Goal: Feedback & Contribution: Submit feedback/report problem

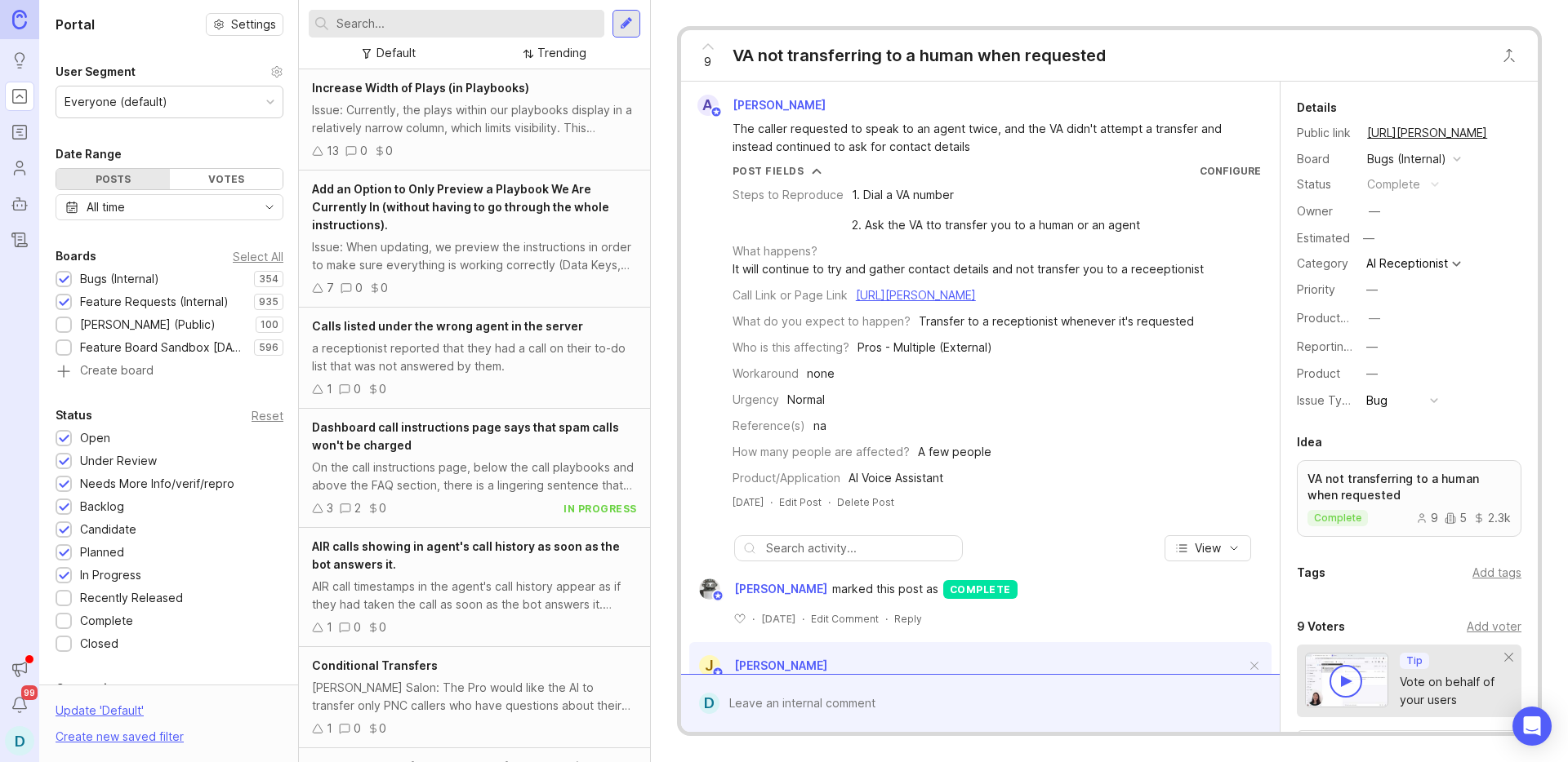
click at [622, 33] on div at bounding box center [626, 23] width 28 height 28
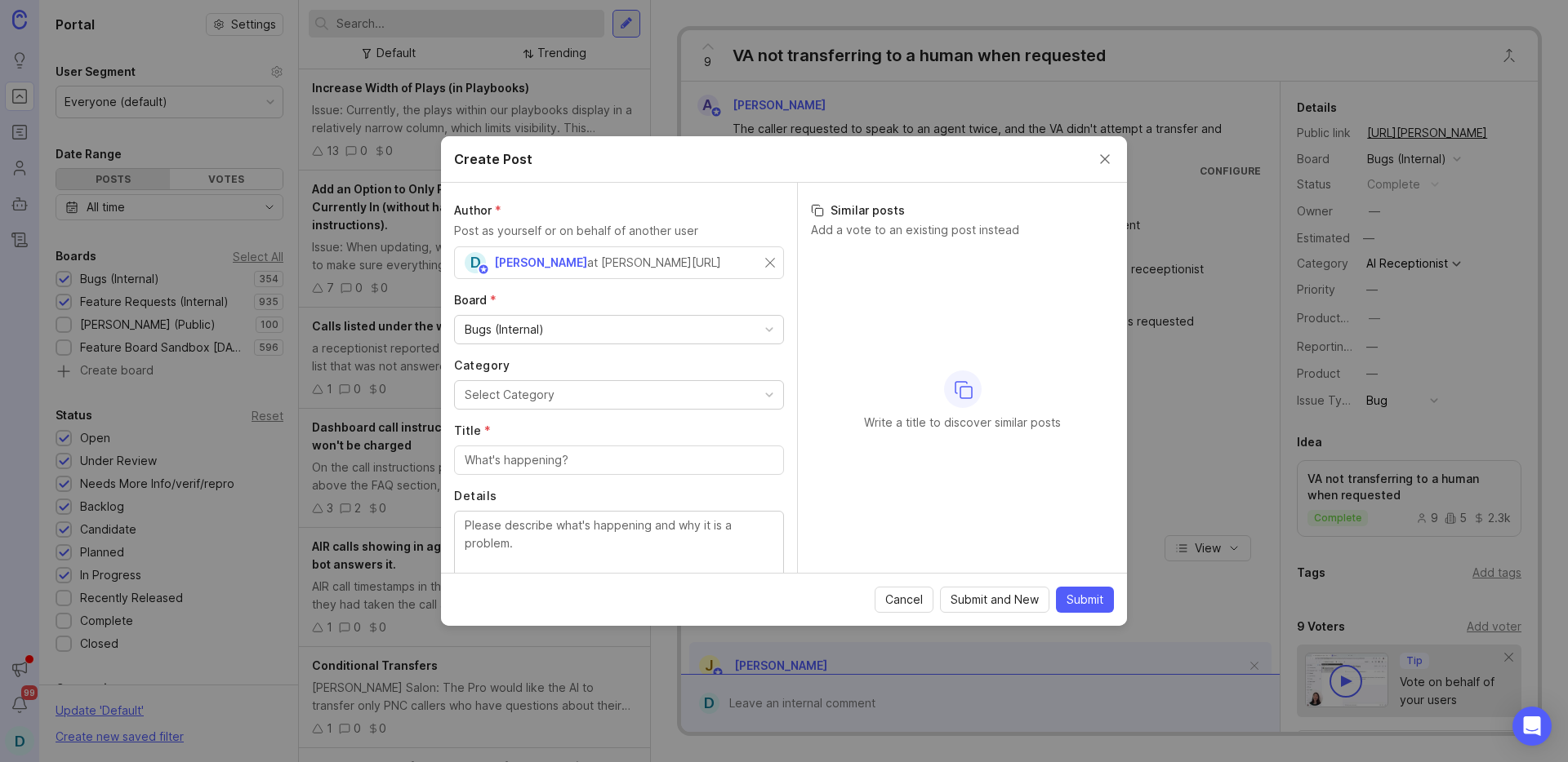
click at [628, 395] on button "Select Category" at bounding box center [618, 395] width 330 height 29
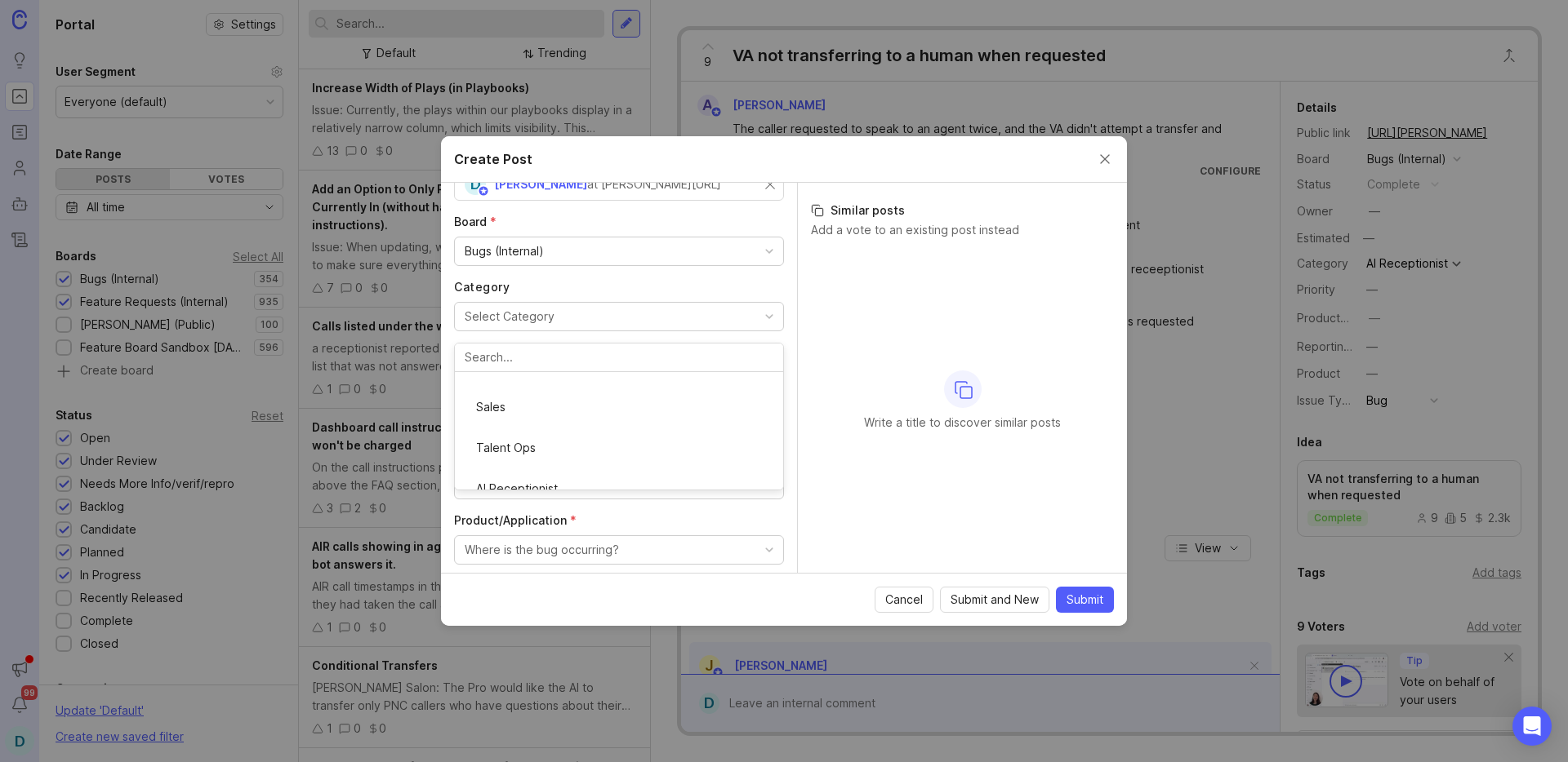
scroll to position [227, 0]
click at [540, 385] on input "Title *" at bounding box center [619, 382] width 309 height 18
type input "Calls"
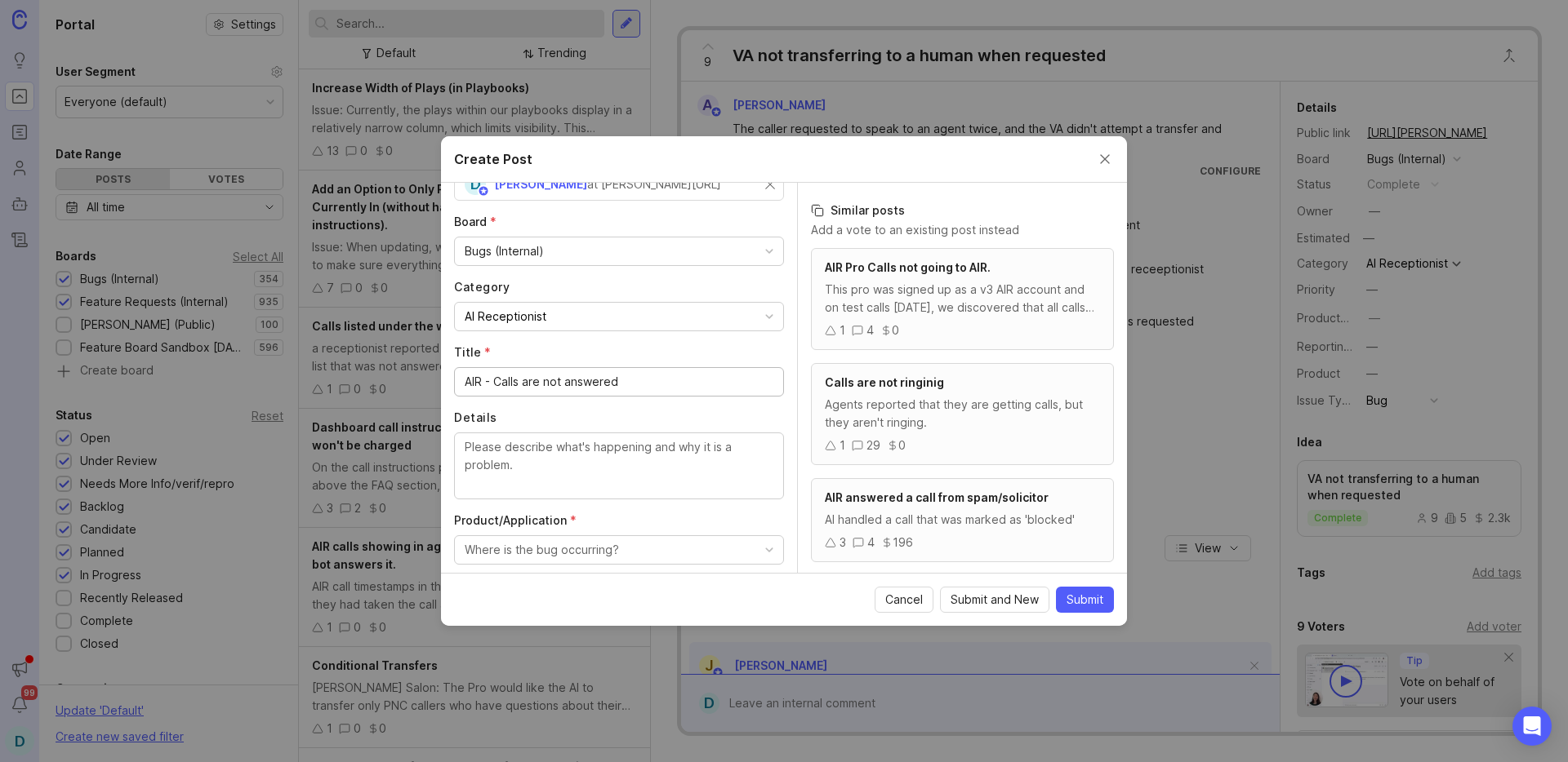
type input "AIR - Calls are not answered"
click at [587, 436] on div at bounding box center [618, 466] width 330 height 67
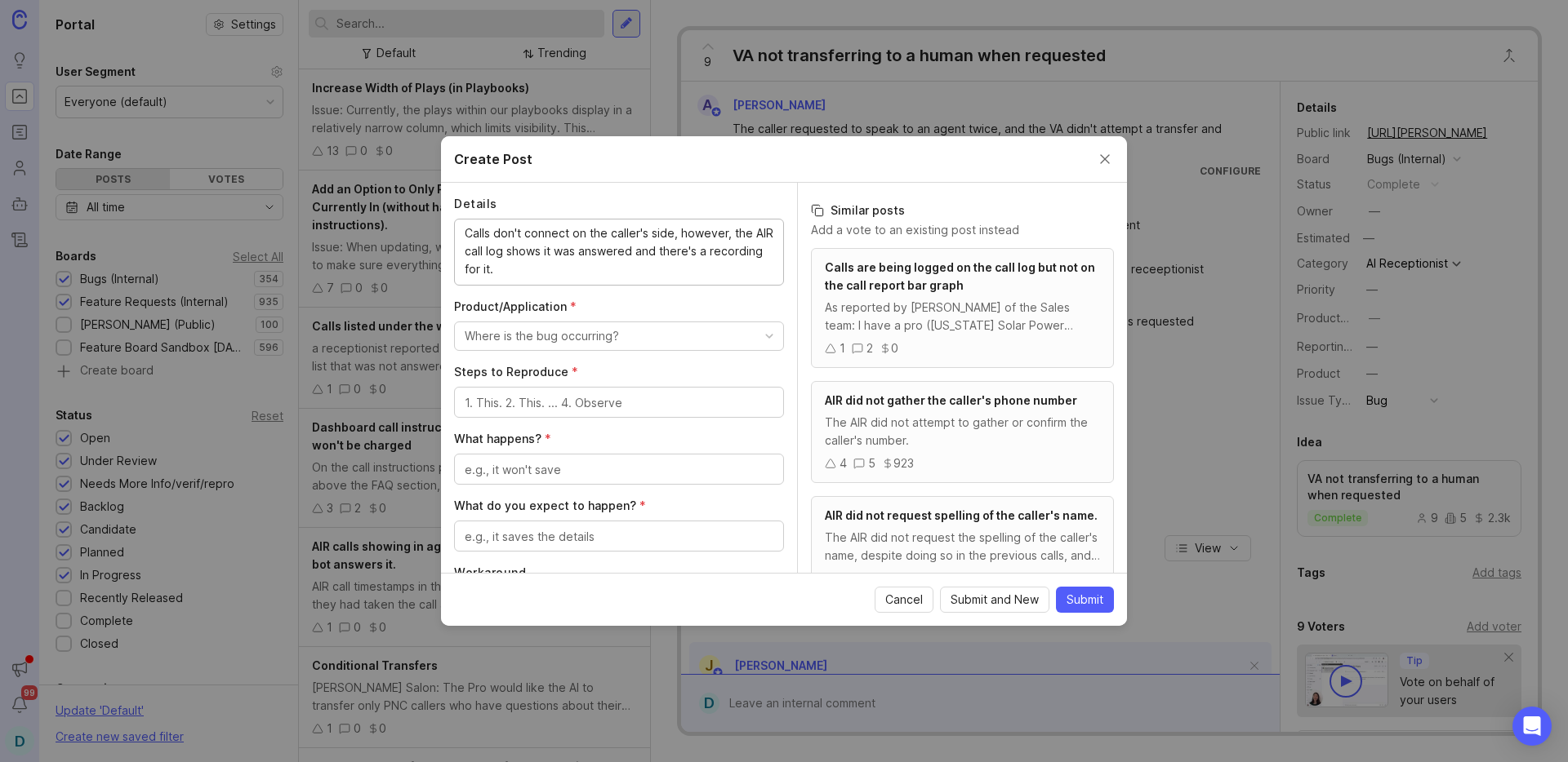
scroll to position [269, 0]
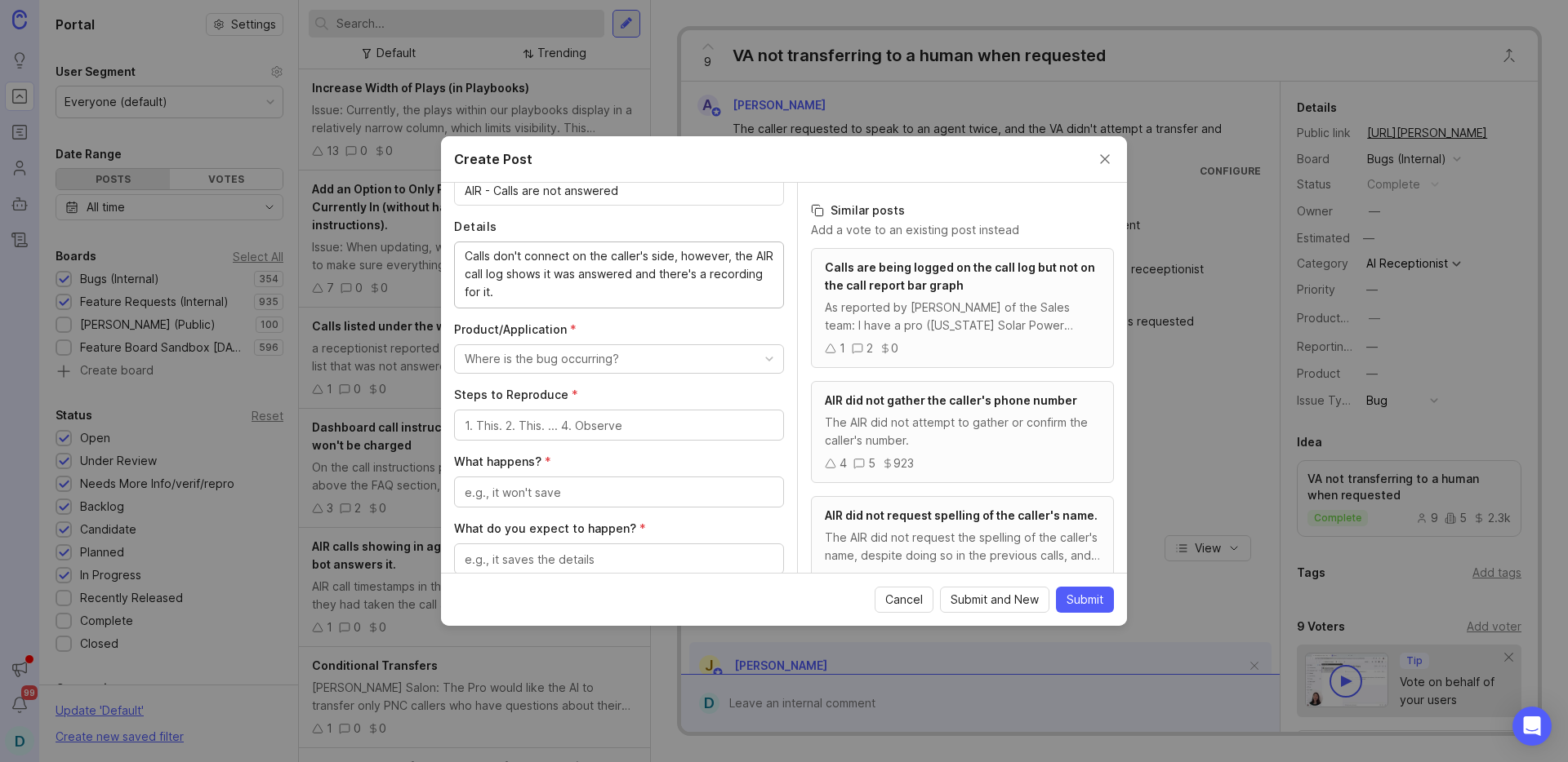
type textarea "Calls don't connect on the caller's side, however, the AIR call log shows it wa…"
click at [589, 367] on div "Where is the bug occurring?" at bounding box center [541, 359] width 154 height 18
click at [541, 522] on Assistant "AI Voice Assistant" at bounding box center [612, 525] width 318 height 30
click at [535, 430] on textarea "Steps to Reproduce *" at bounding box center [619, 425] width 309 height 18
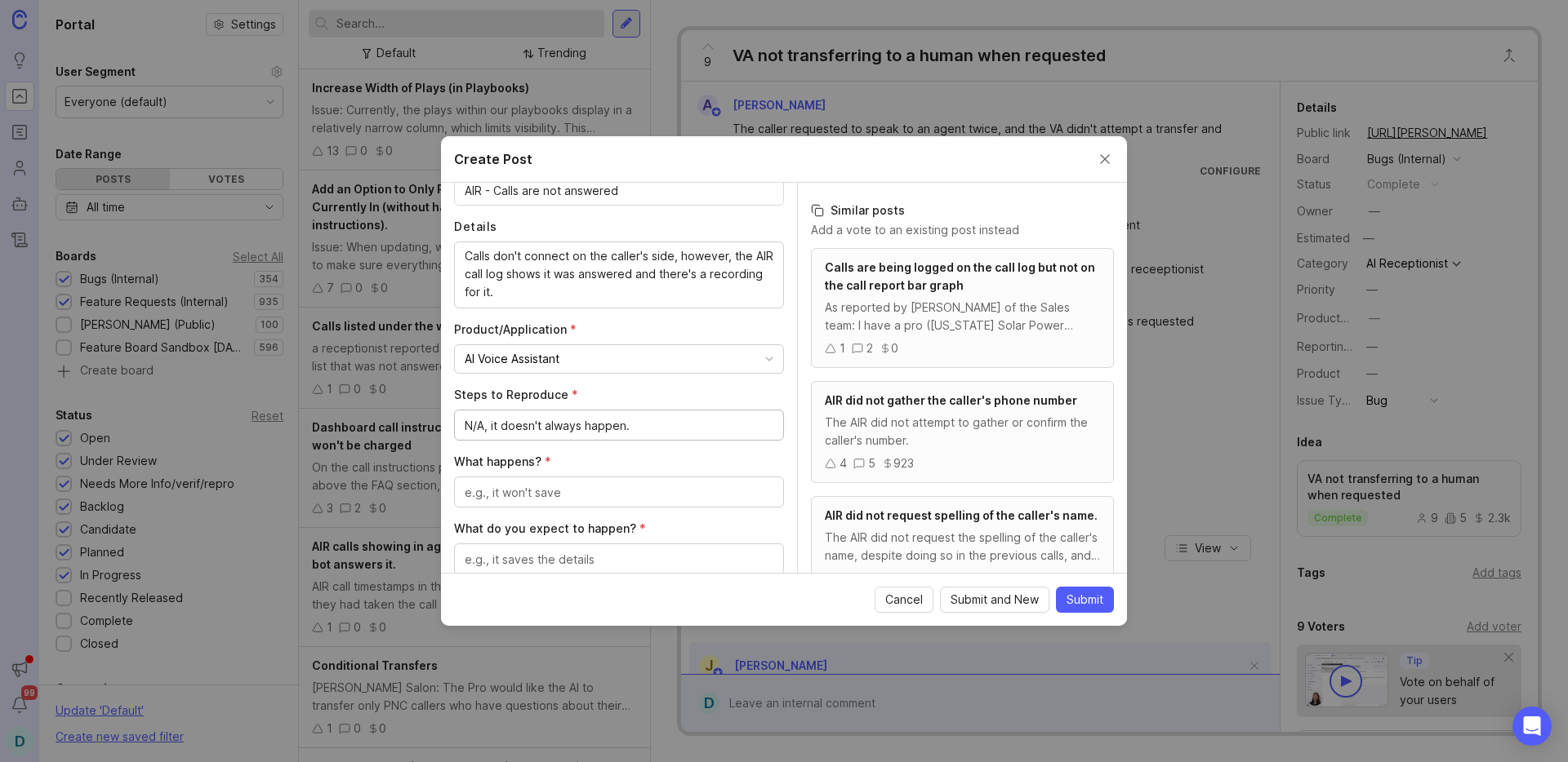
drag, startPoint x: 504, startPoint y: 426, endPoint x: 703, endPoint y: 433, distance: 199.1
click at [703, 433] on textarea "N/A, it doesn't always happen." at bounding box center [619, 425] width 309 height 18
type textarea "N/A, it only happens every now and then"
click at [565, 491] on textarea "What happens? *" at bounding box center [619, 493] width 309 height 18
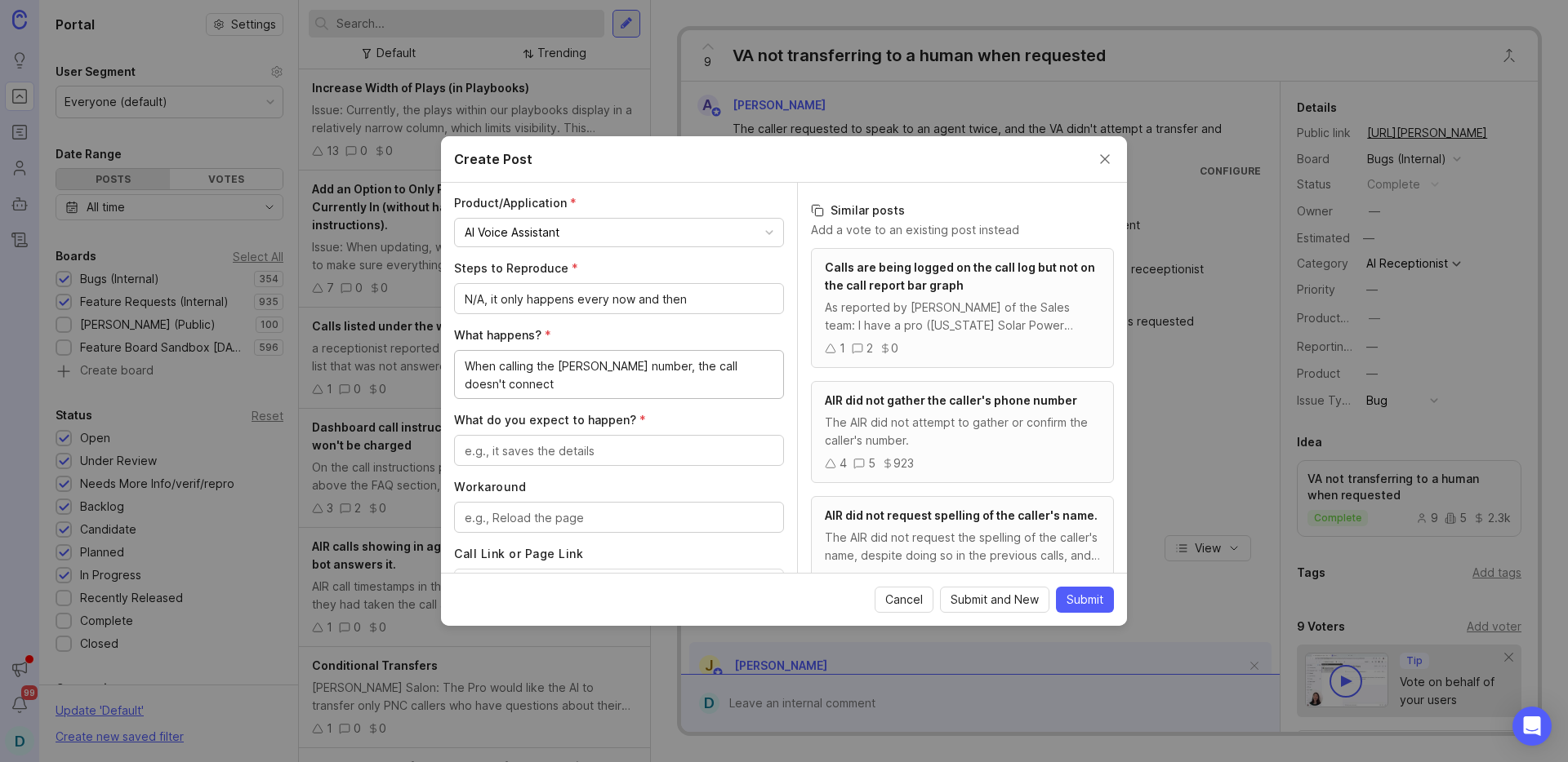
scroll to position [488, 0]
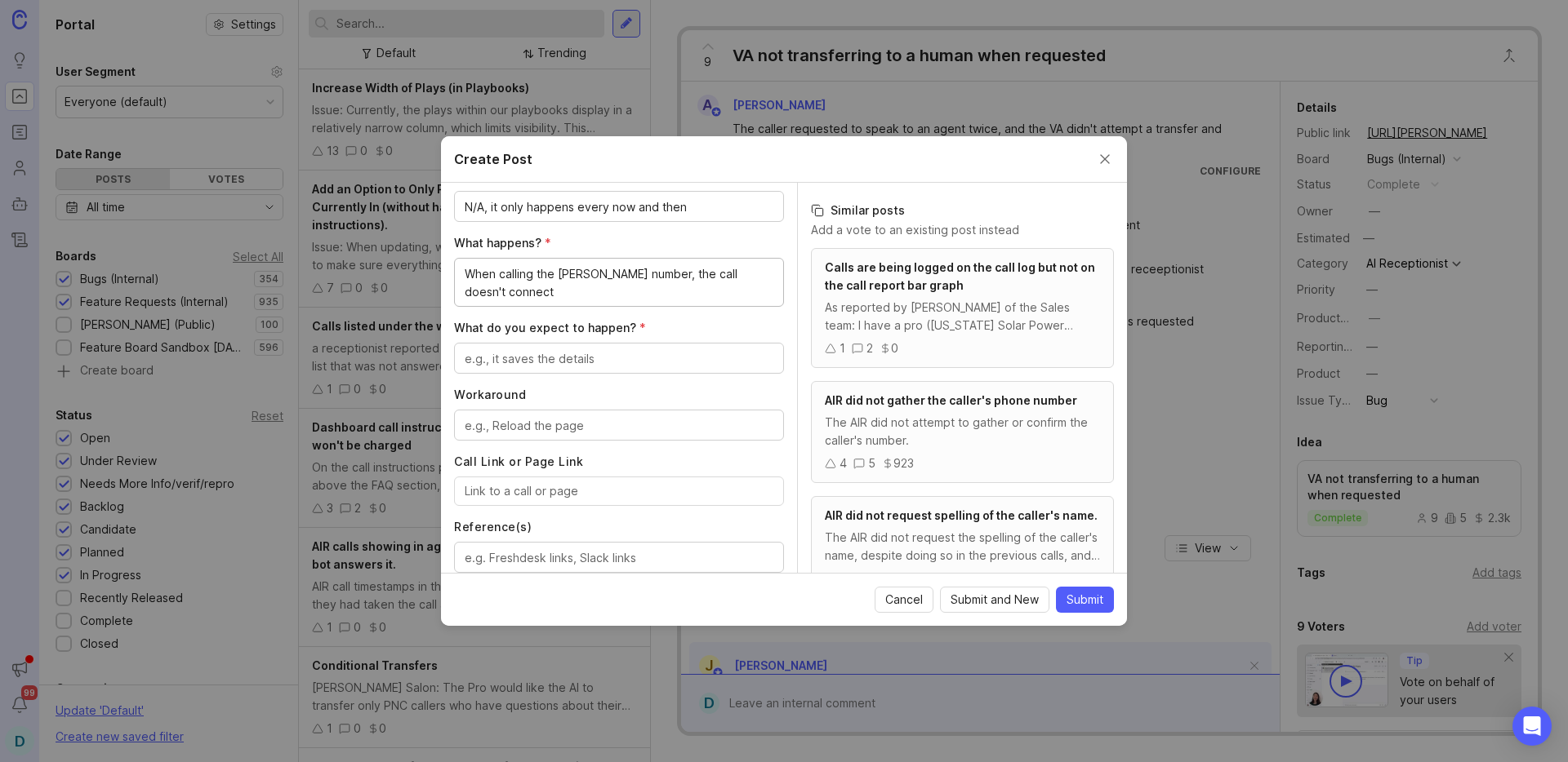
type textarea "When calling the [PERSON_NAME] number, the call doesn't connect"
click at [583, 367] on textarea "What do you expect to happen? *" at bounding box center [619, 359] width 309 height 18
type textarea "A"
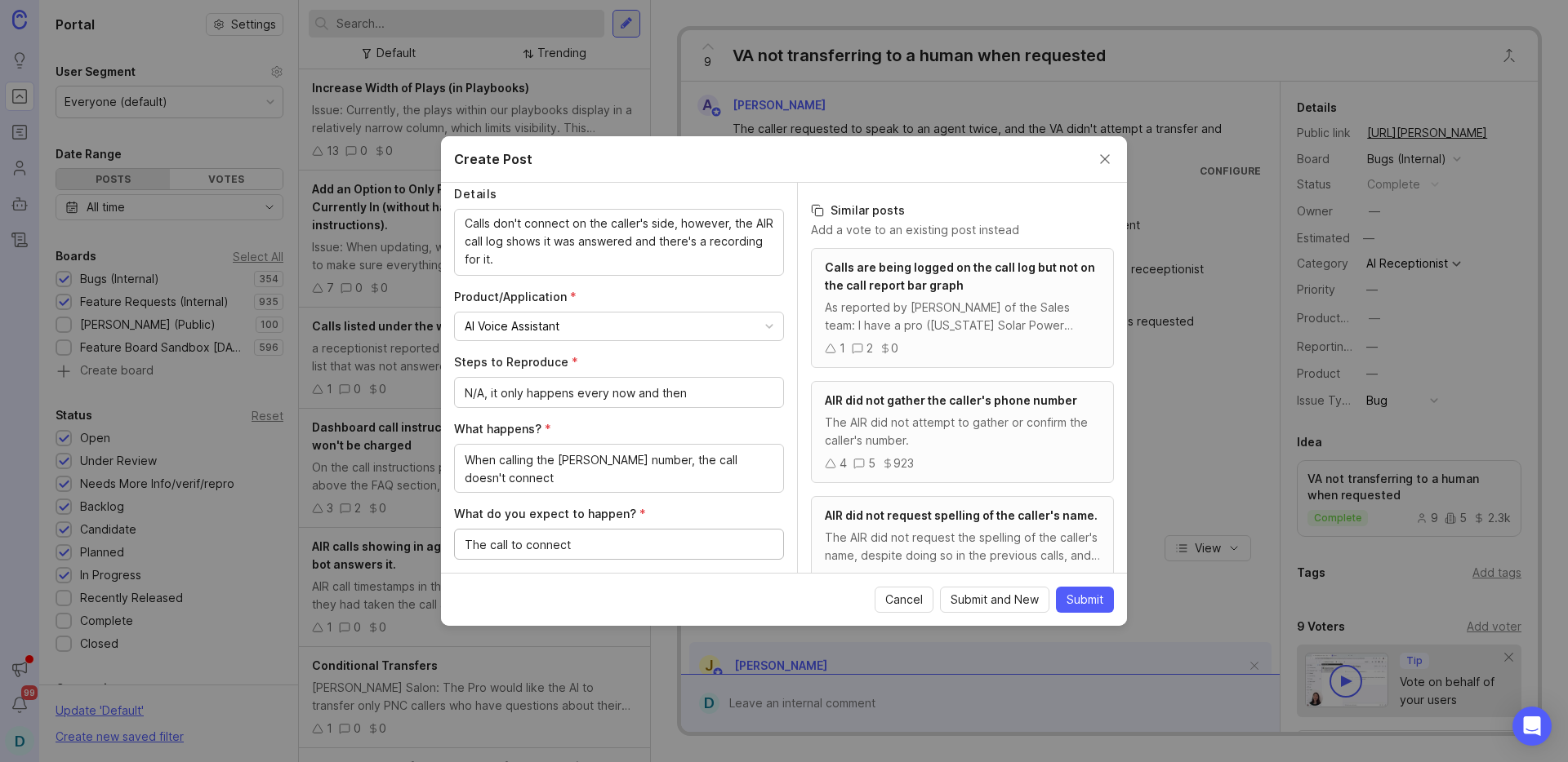
scroll to position [183, 0]
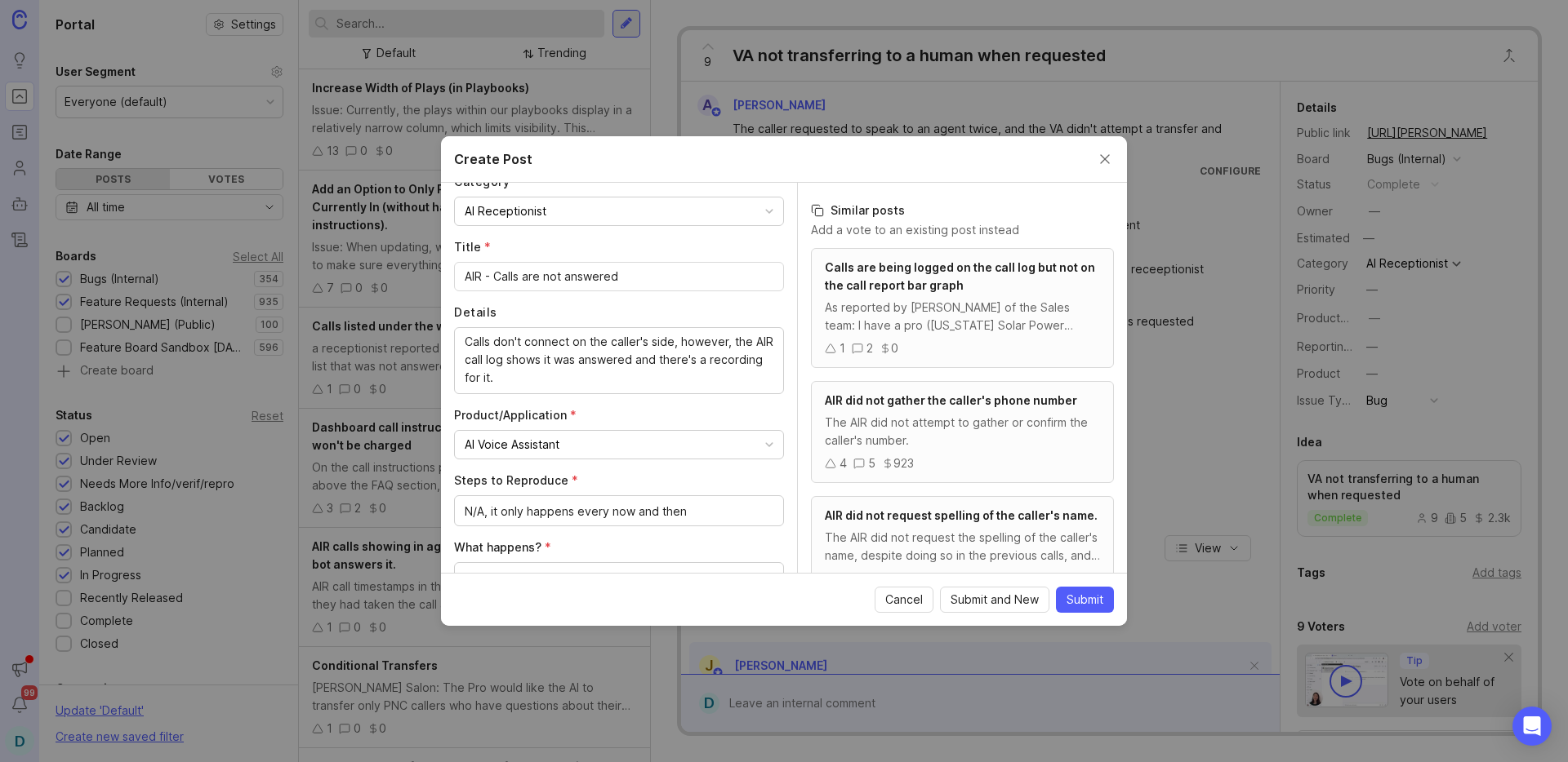
type textarea "The call to connect"
paste textarea "[URL][PERSON_NAME] [URL][PERSON_NAME] [URL][PERSON_NAME] [URL][PERSON_NAME]"
click at [568, 453] on textarea "Calls don't connect on the caller's side, however, the AIR call log shows it wa…" at bounding box center [619, 423] width 309 height 180
click at [568, 400] on textarea "Calls don't connect on the caller's side, however, the AIR call log shows it wa…" at bounding box center [619, 423] width 309 height 180
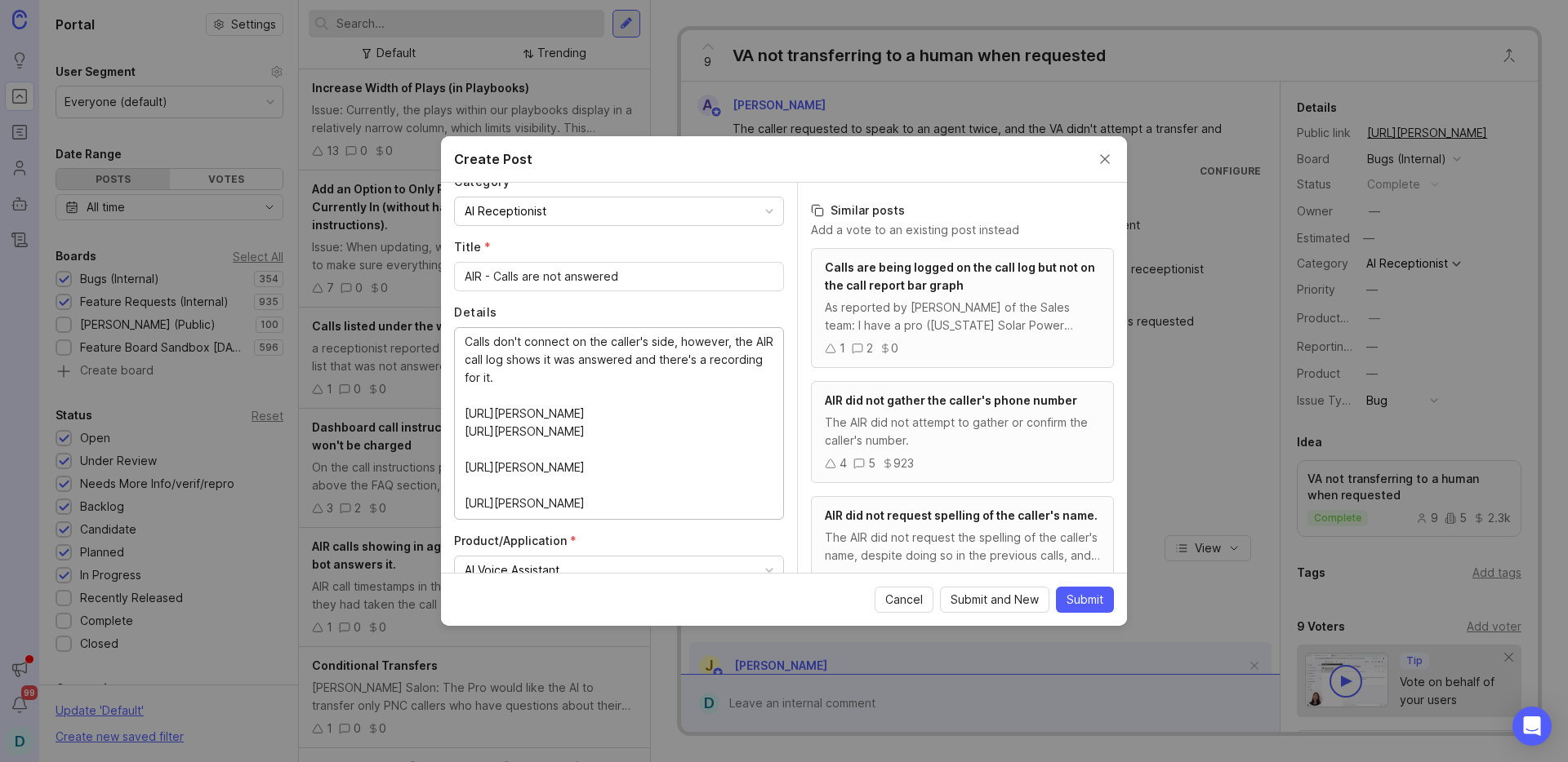
scroll to position [0, 0]
click at [697, 448] on textarea "Calls don't connect on the caller's side, however, the AIR call log shows it wa…" at bounding box center [619, 423] width 309 height 180
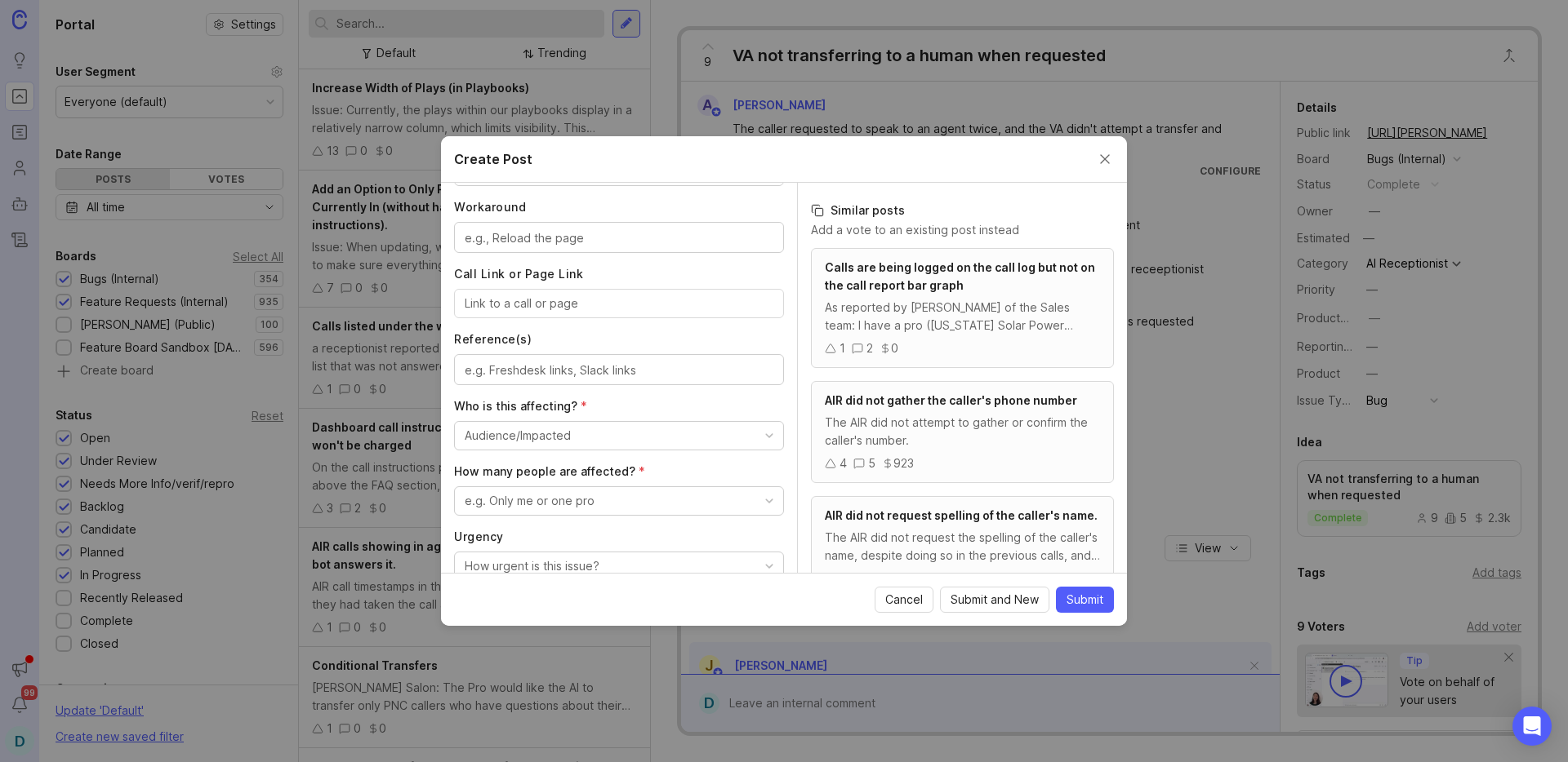
scroll to position [838, 0]
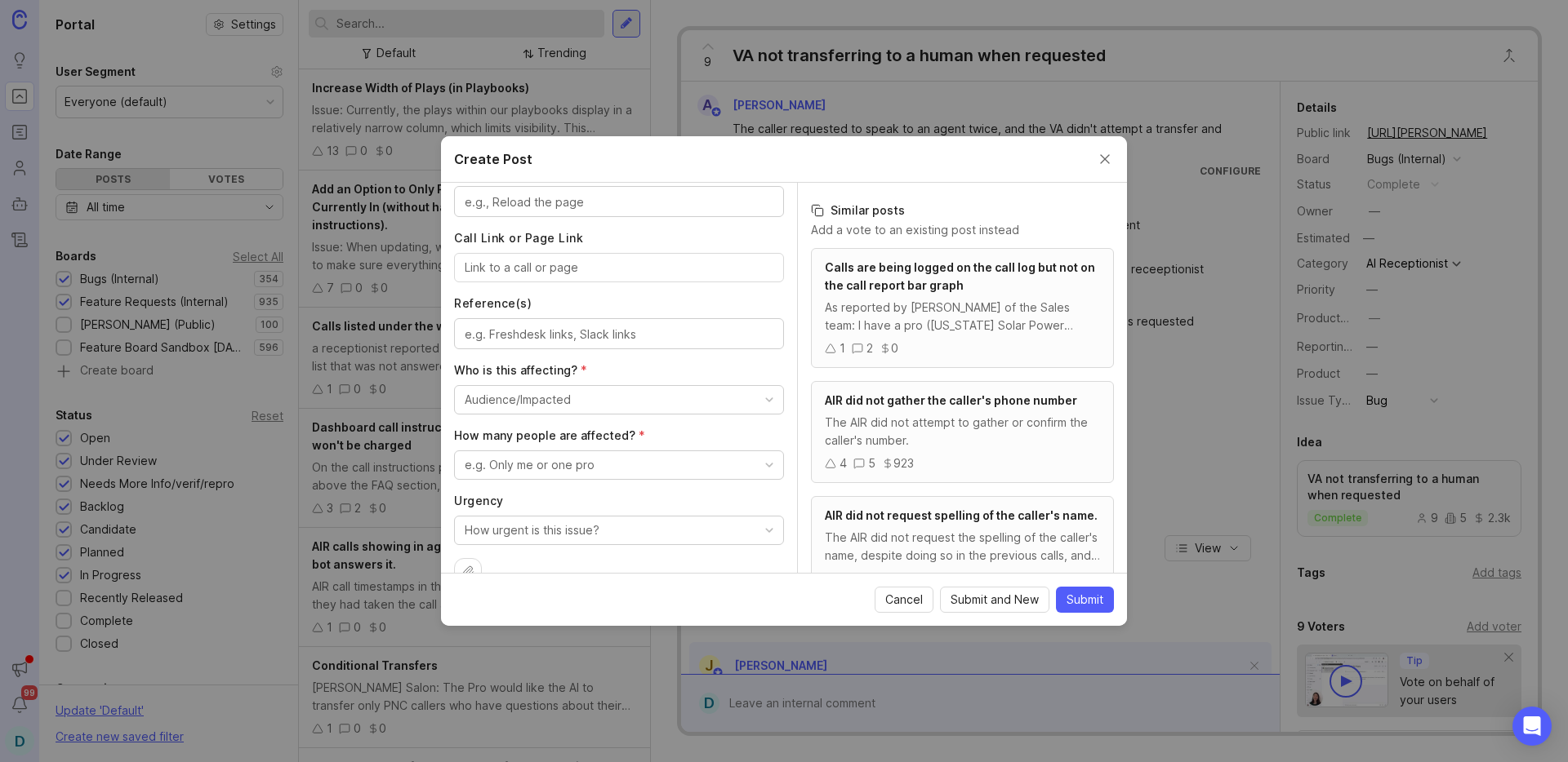
click at [538, 402] on div "Audience/Impacted" at bounding box center [518, 400] width 106 height 18
click at [539, 493] on \(Internal\) "[PERSON_NAME] - Multiple (Internal)" at bounding box center [607, 493] width 318 height 30
click at [532, 463] on div "e.g. Only me or one pro" at bounding box center [529, 465] width 130 height 18
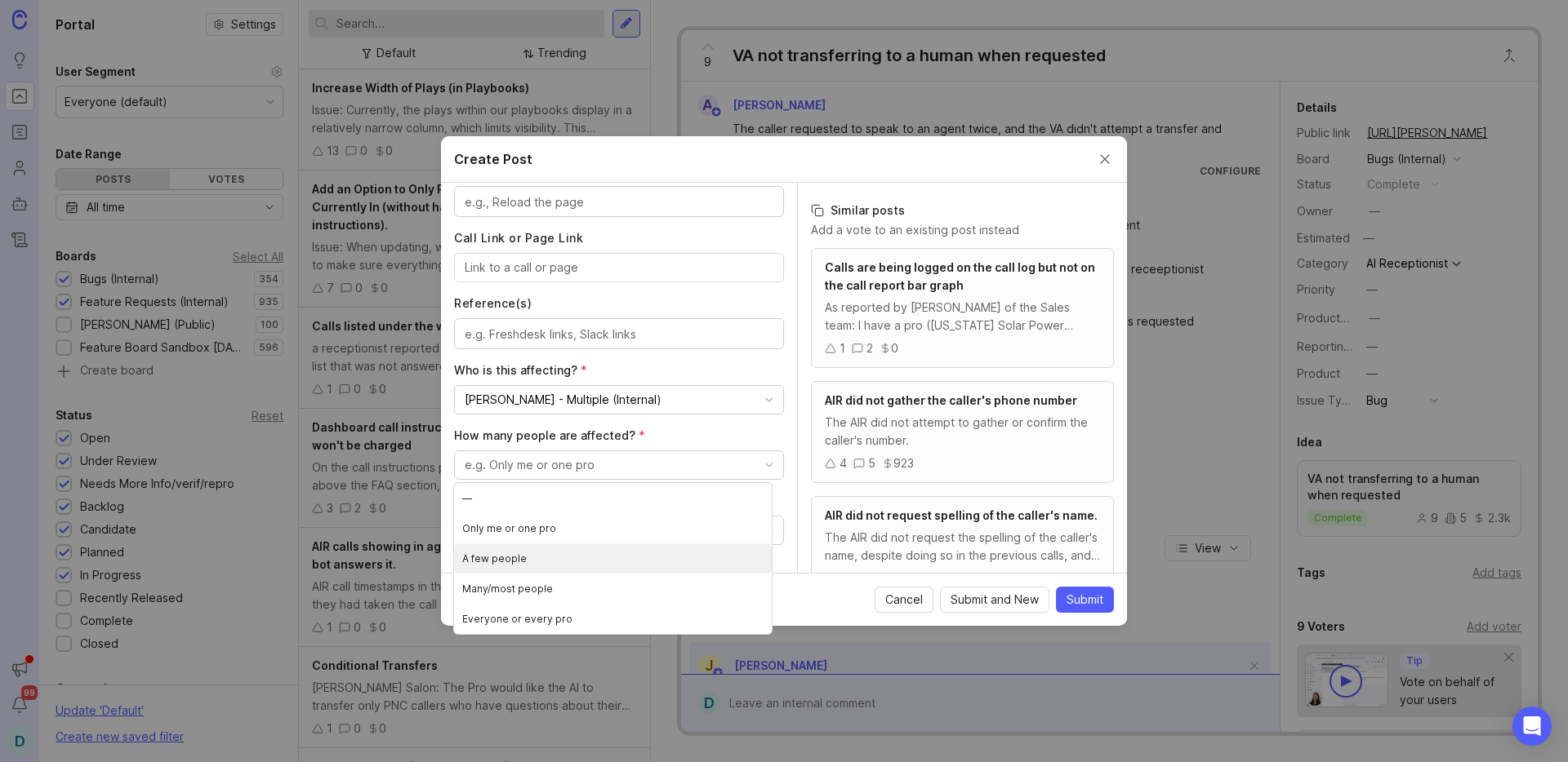
click at [534, 553] on people "A few people" at bounding box center [612, 558] width 318 height 30
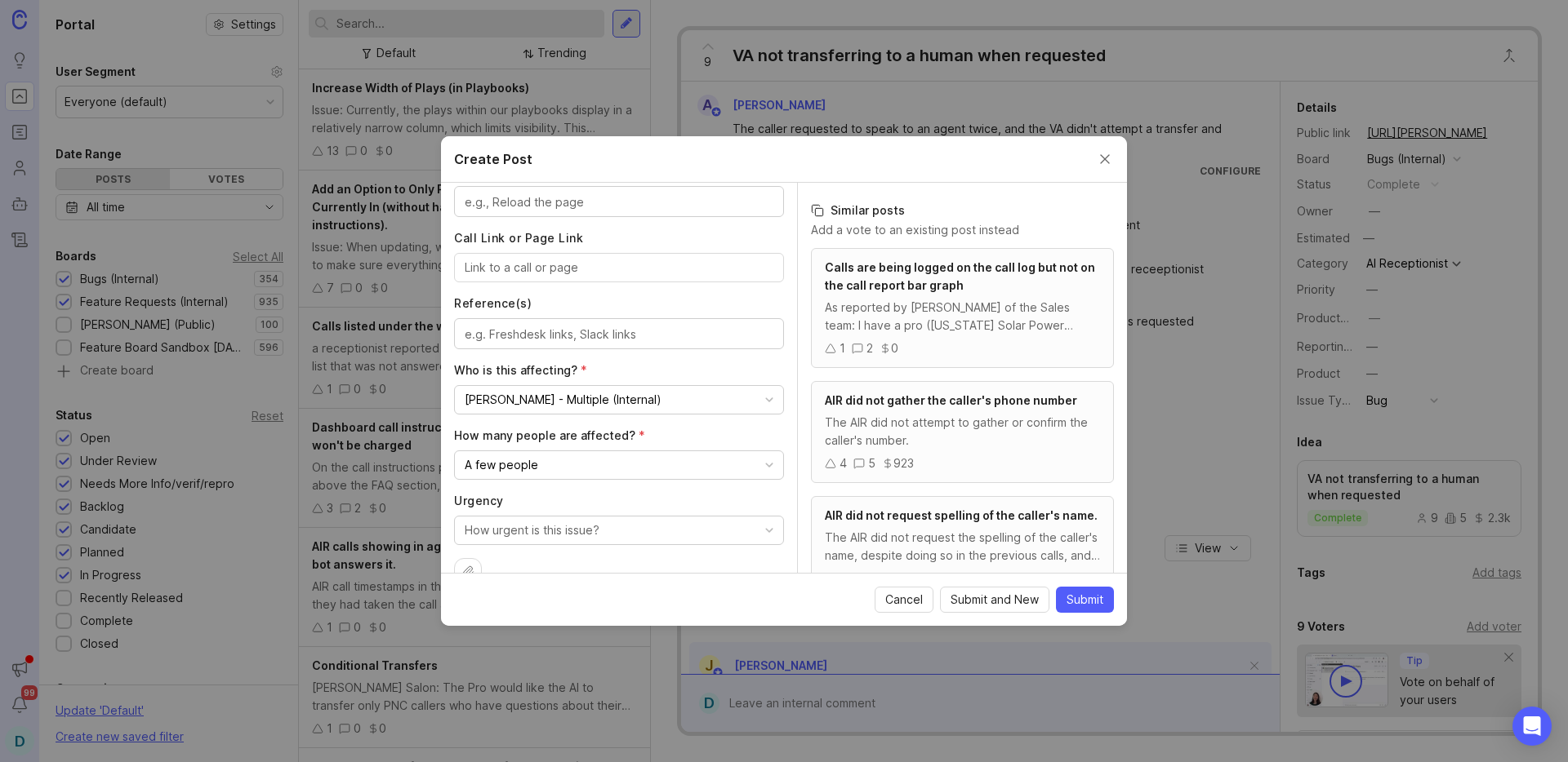
click at [547, 532] on div "How urgent is this issue?" at bounding box center [532, 530] width 135 height 18
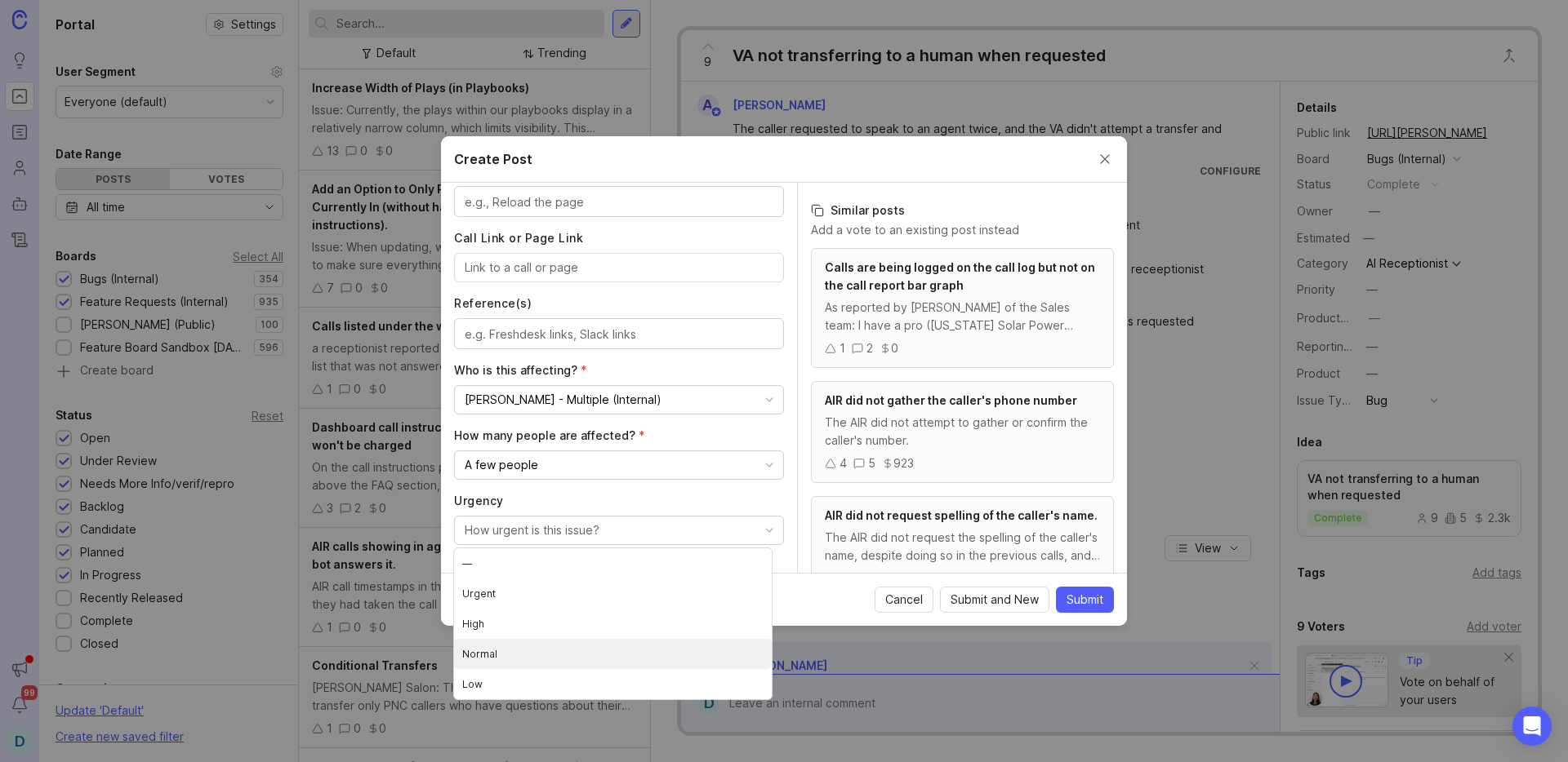
click at [535, 651] on li "Normal" at bounding box center [612, 654] width 318 height 30
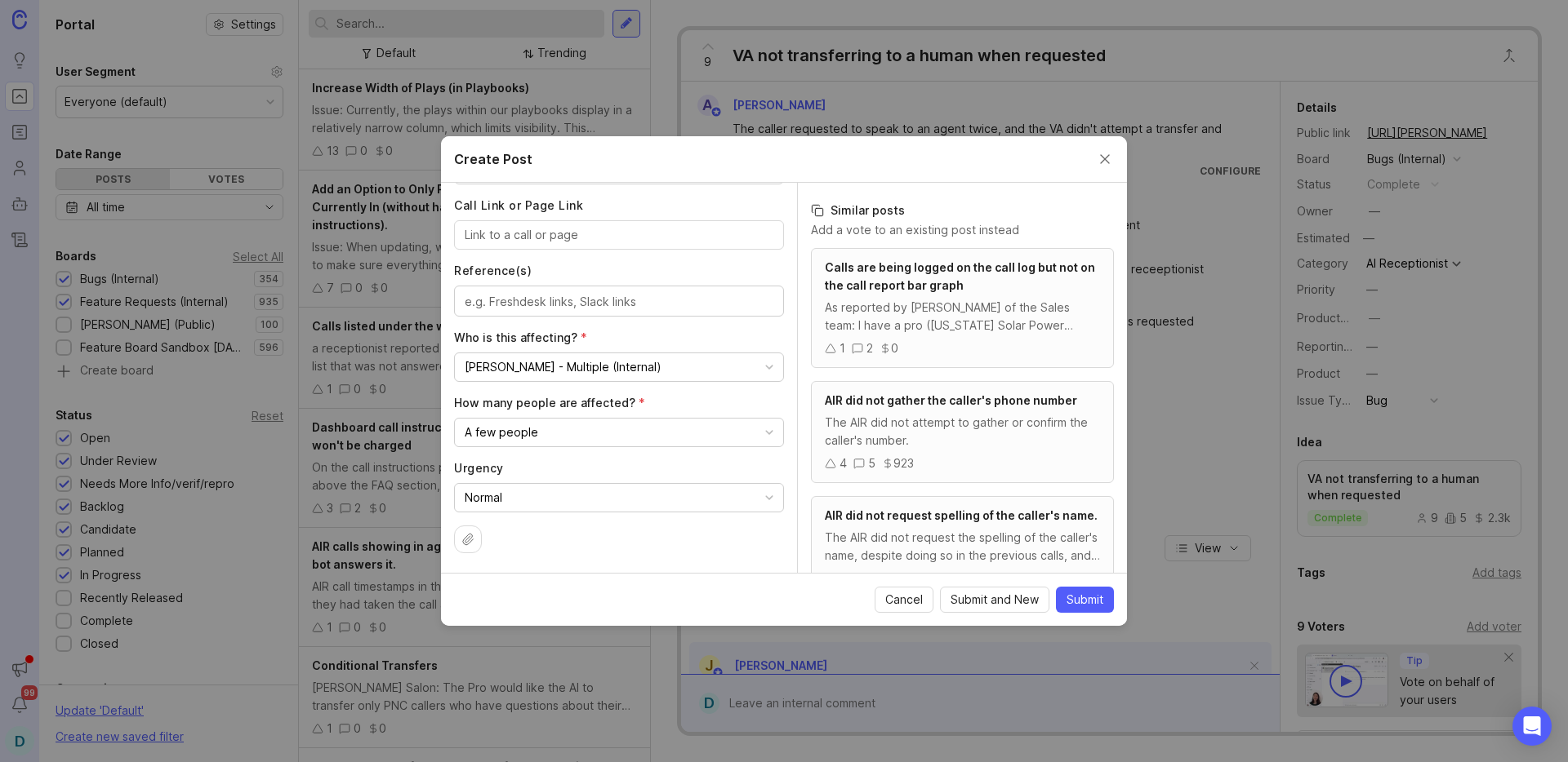
scroll to position [424, 0]
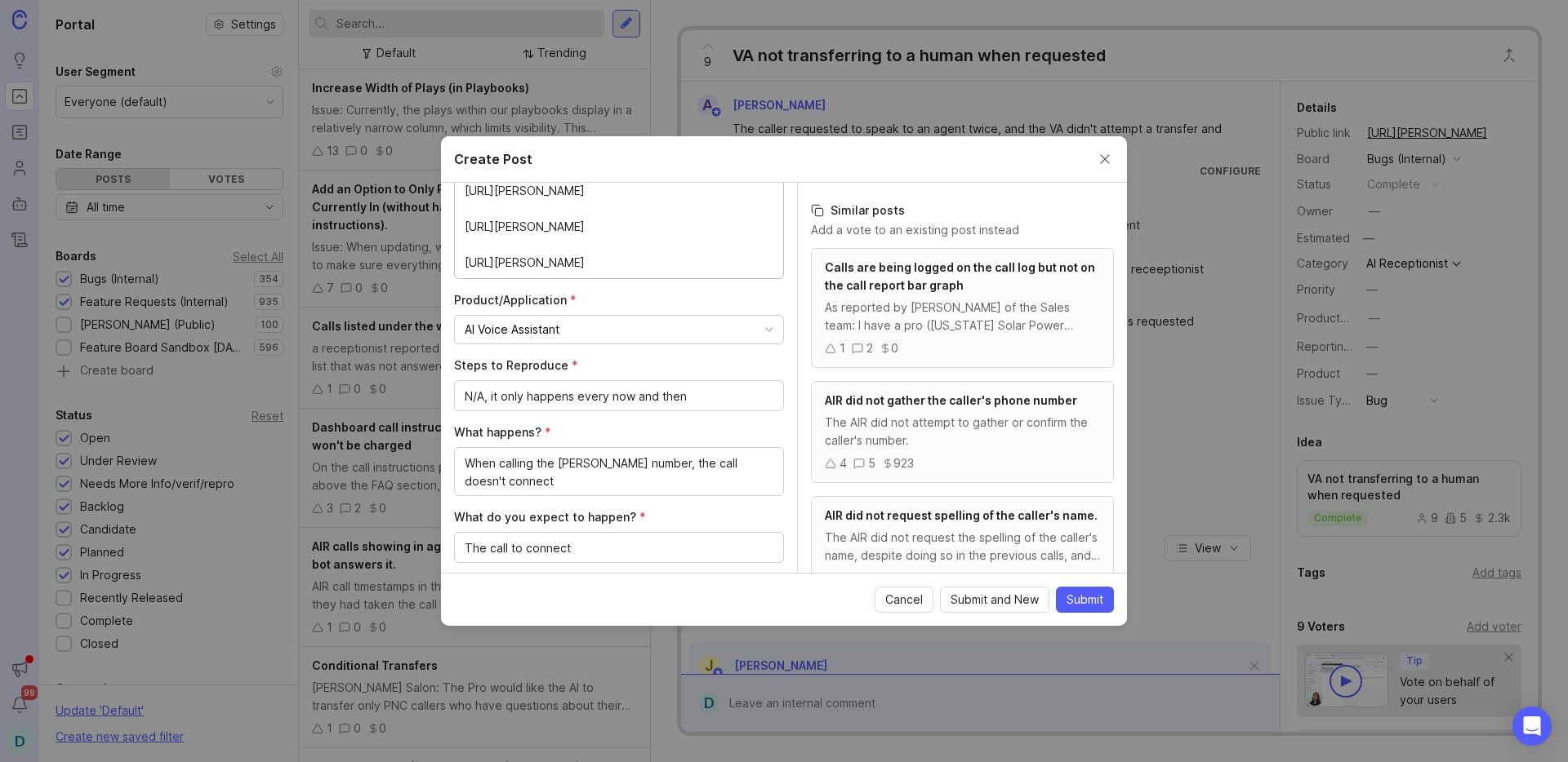
paste textarea "[URL][PERSON_NAME]"
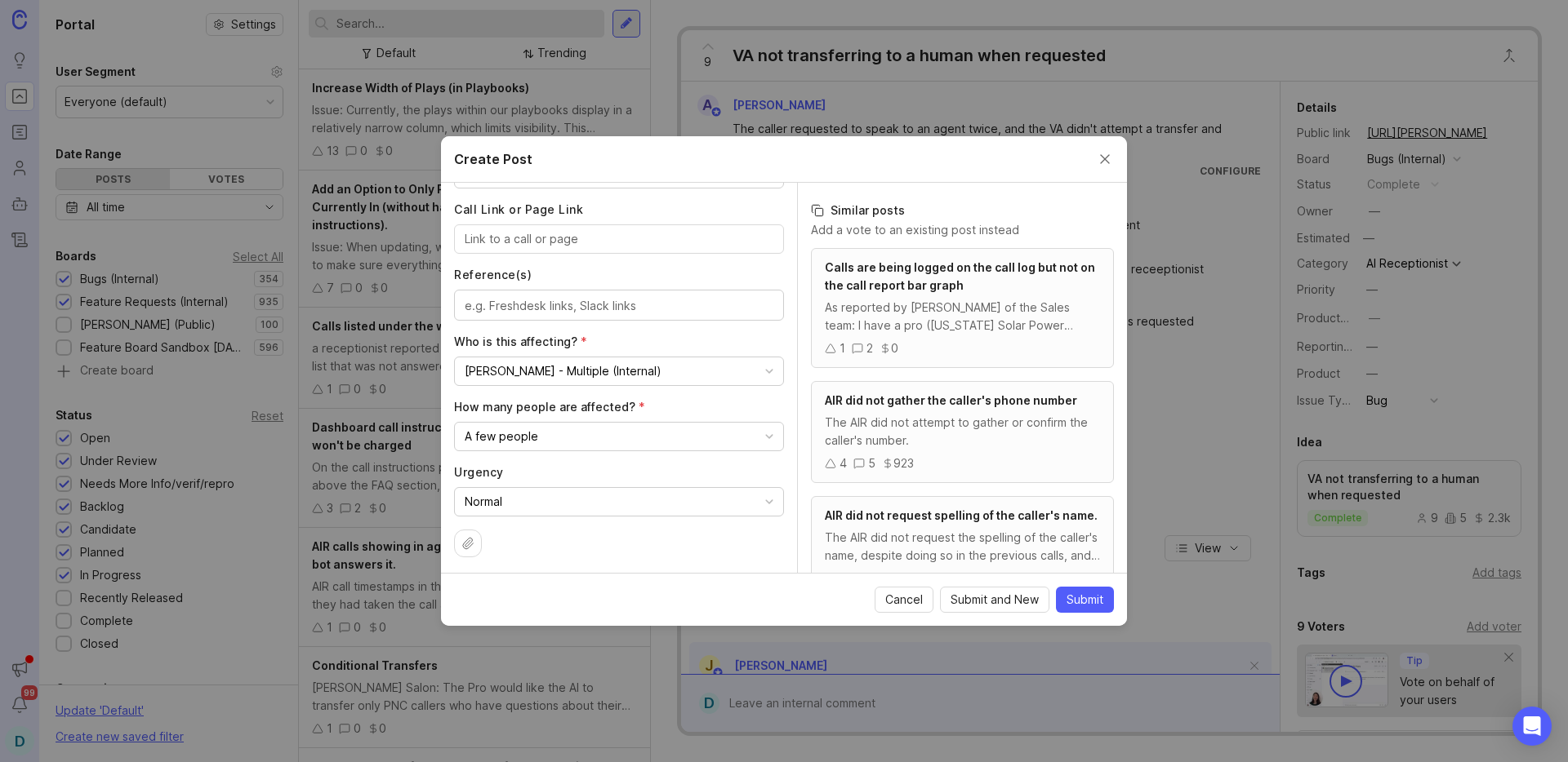
scroll to position [870, 0]
type textarea "Calls don't connect on the caller's side, however, the AIR call log shows it wa…"
click at [1075, 599] on span "Submit" at bounding box center [1085, 599] width 37 height 16
